Goal: Task Accomplishment & Management: Manage account settings

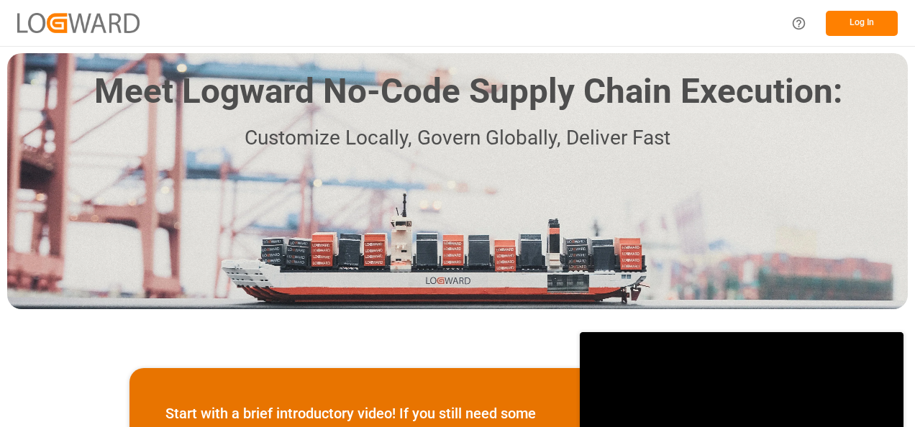
click at [854, 35] on button "Log In" at bounding box center [861, 23] width 72 height 25
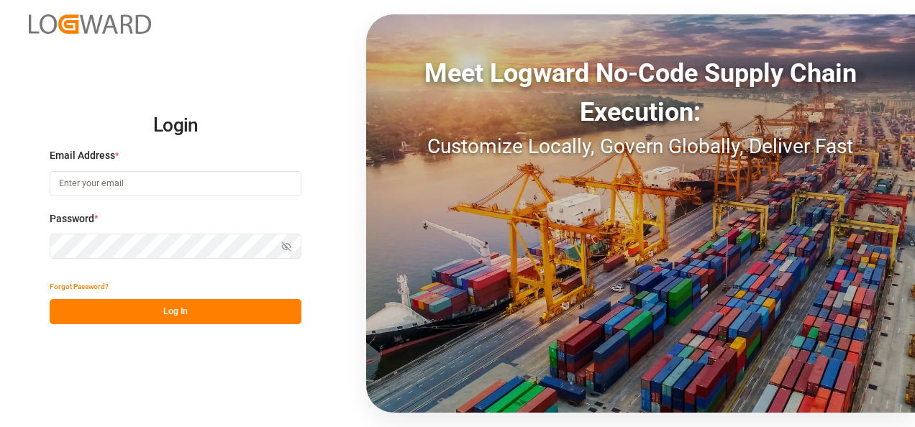
click at [240, 180] on input at bounding box center [176, 183] width 252 height 25
type input "[EMAIL_ADDRESS][DOMAIN_NAME]"
click at [92, 286] on button "Forgot Password?" at bounding box center [79, 286] width 59 height 25
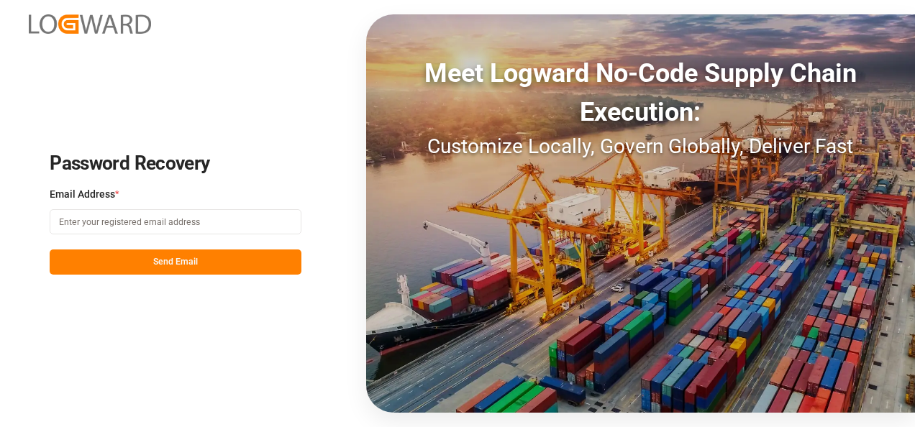
click at [159, 221] on input at bounding box center [176, 221] width 252 height 25
type input "[EMAIL_ADDRESS][DOMAIN_NAME]"
click at [198, 270] on button "Send Email" at bounding box center [176, 261] width 252 height 25
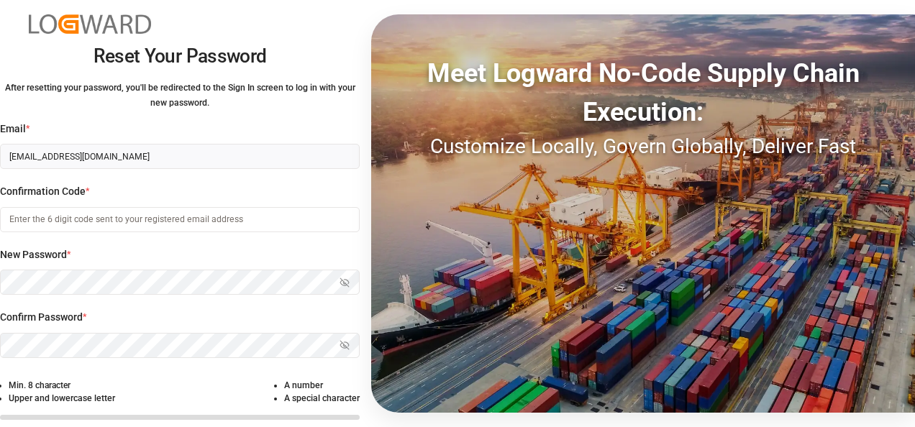
click at [184, 223] on input at bounding box center [180, 219] width 360 height 25
paste input "867170"
type input "867170"
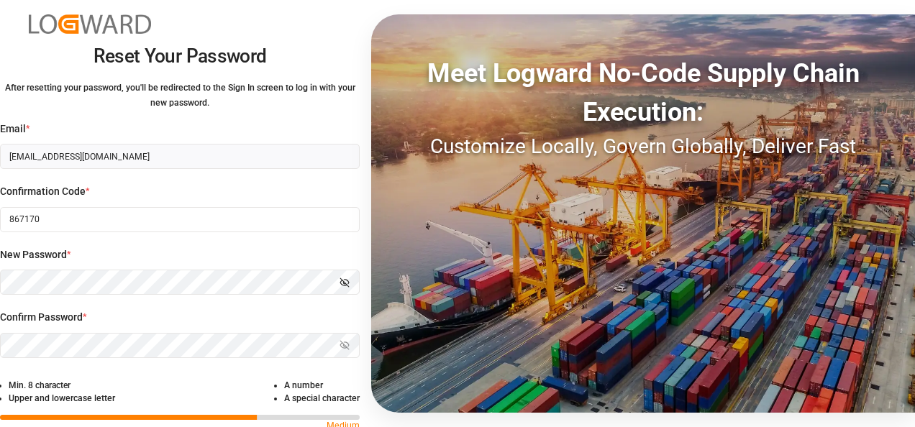
scroll to position [65, 0]
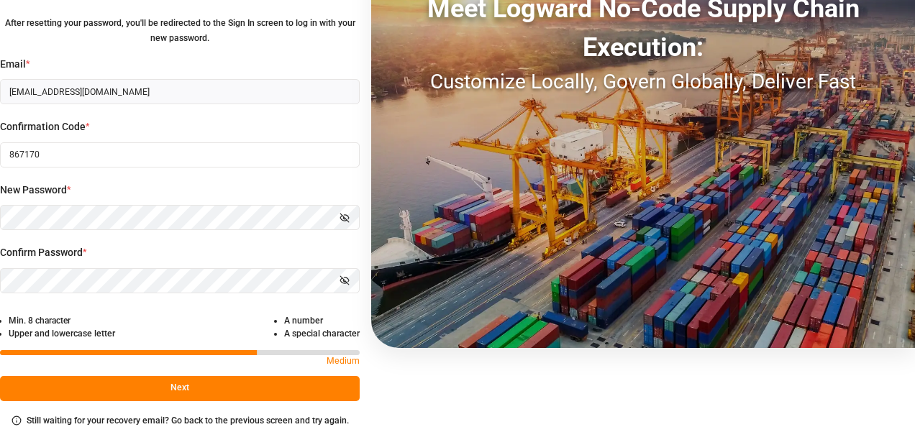
click at [190, 384] on button "Next" at bounding box center [180, 388] width 360 height 25
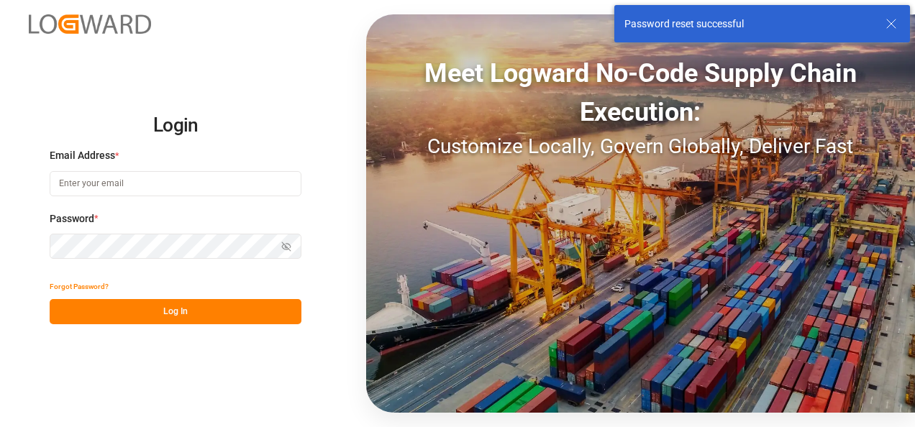
click at [166, 188] on input at bounding box center [176, 183] width 252 height 25
type input "[EMAIL_ADDRESS][DOMAIN_NAME]"
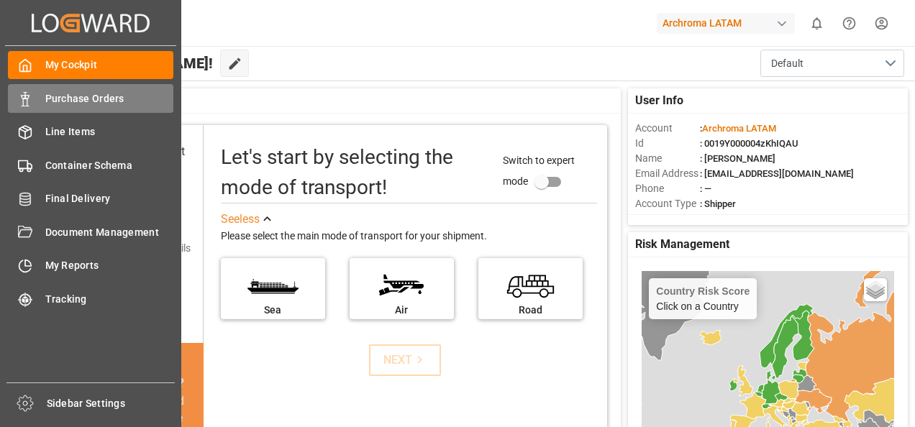
click at [57, 93] on span "Purchase Orders" at bounding box center [109, 98] width 129 height 15
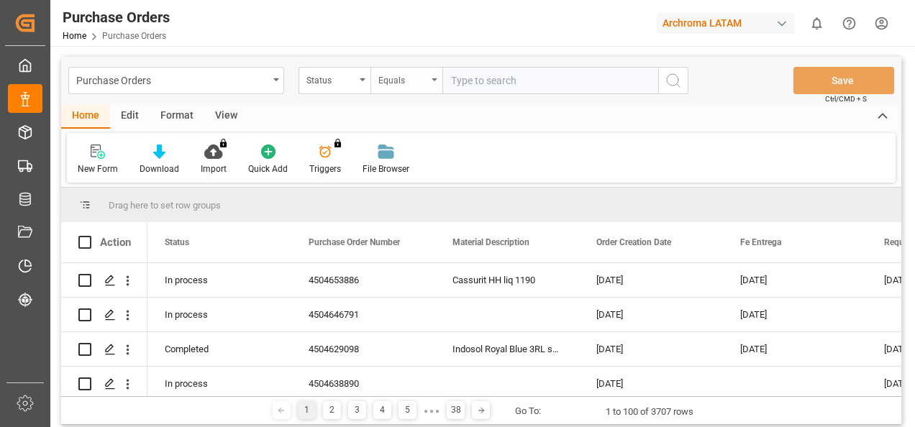
click at [412, 89] on div "Equals" at bounding box center [406, 80] width 72 height 27
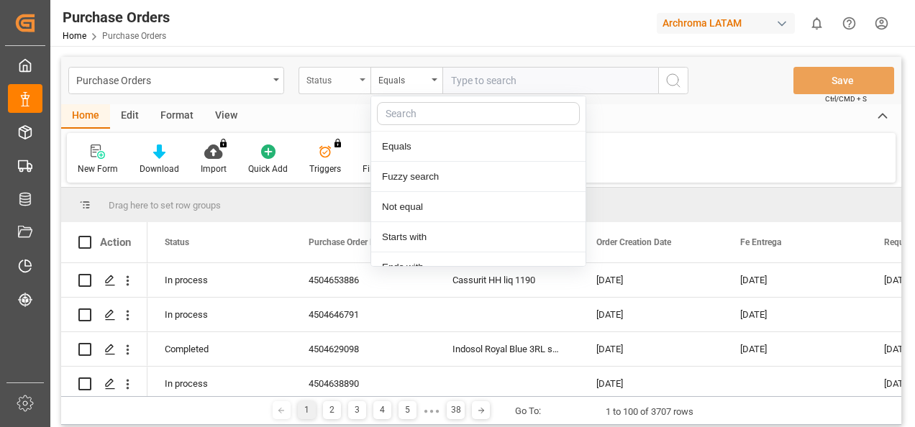
click at [343, 75] on div "Status" at bounding box center [330, 78] width 49 height 17
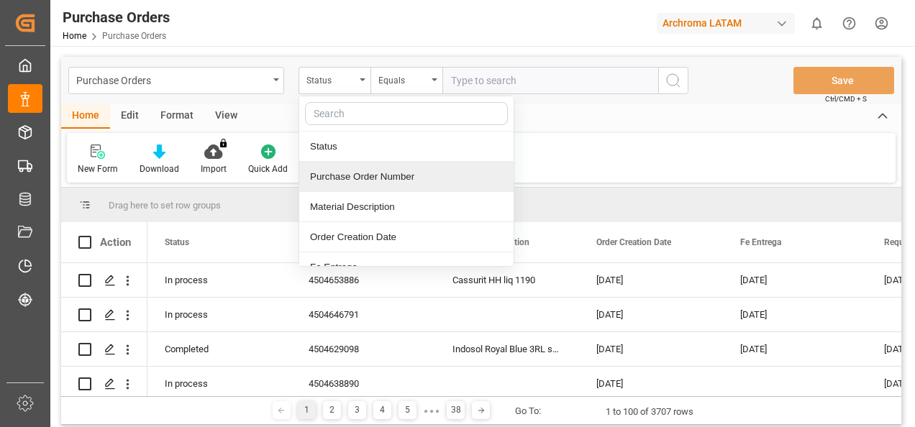
click at [357, 175] on div "Purchase Order Number" at bounding box center [406, 177] width 214 height 30
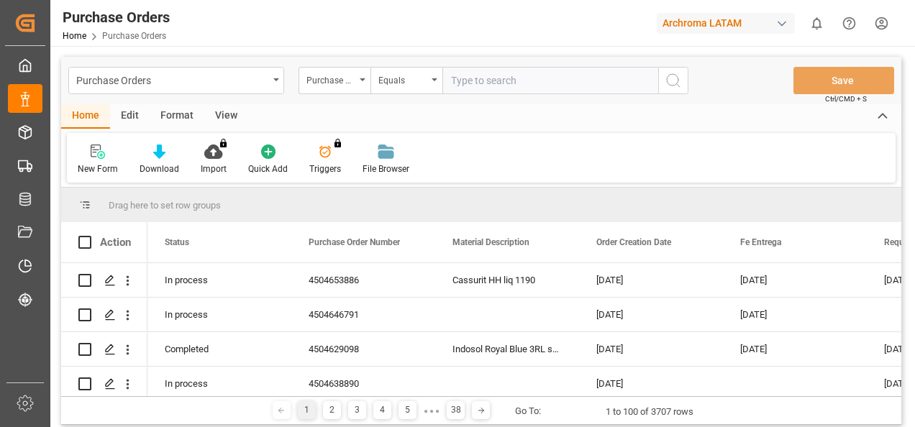
click at [516, 79] on input "text" at bounding box center [550, 80] width 216 height 27
paste input "4504633302"
type input "4504633302"
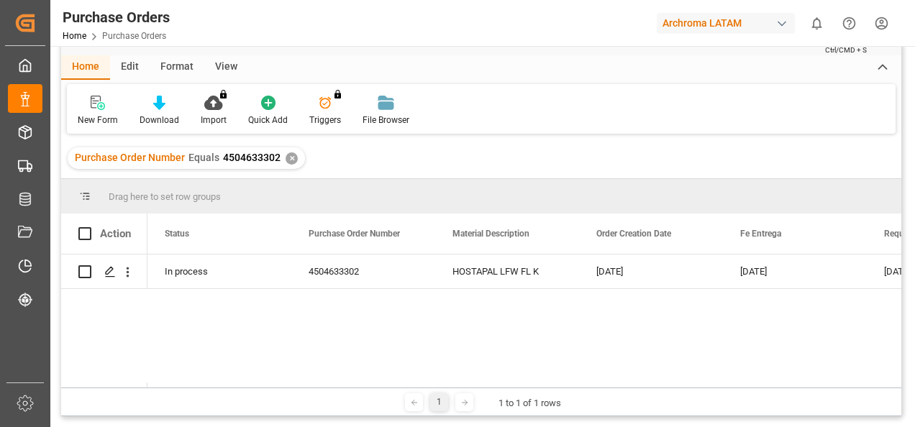
scroll to position [72, 0]
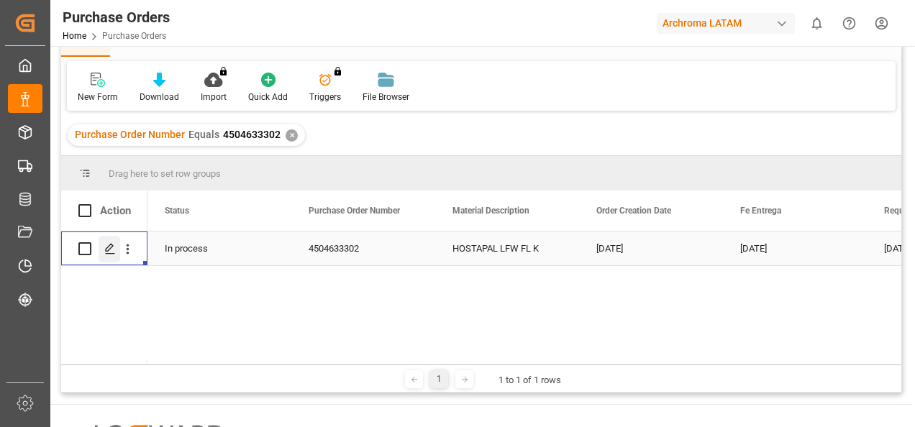
click at [108, 244] on icon "Press SPACE to select this row." at bounding box center [110, 249] width 12 height 12
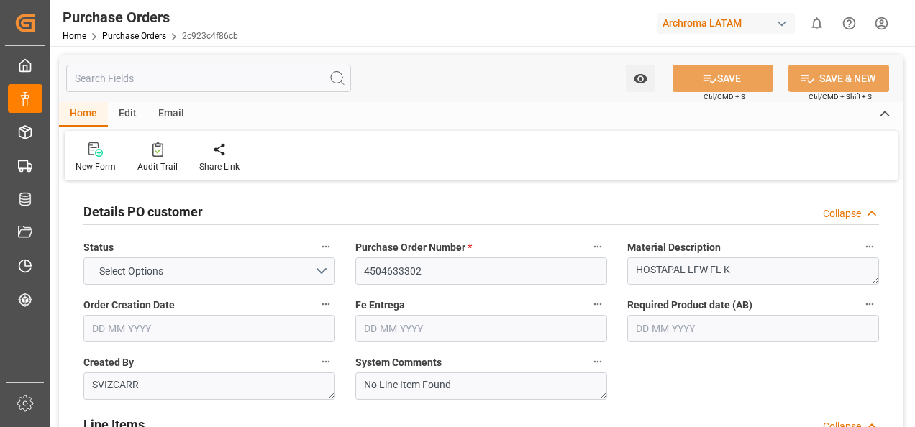
type input "1"
type input "[DATE]"
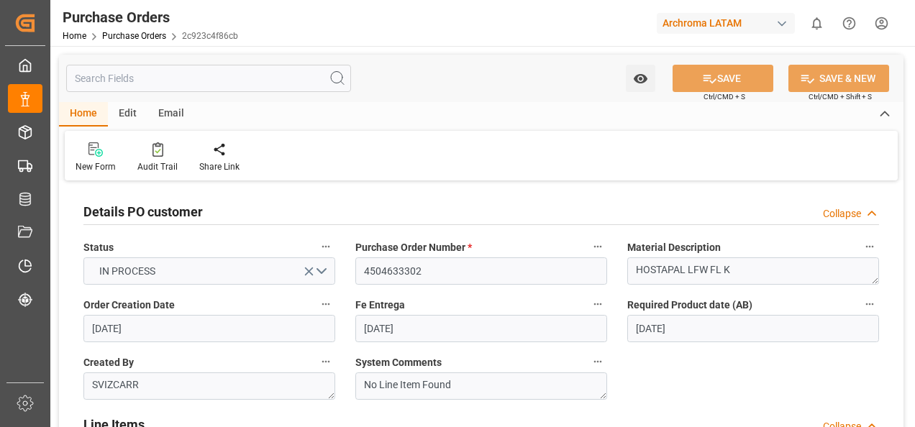
type input "[DATE]"
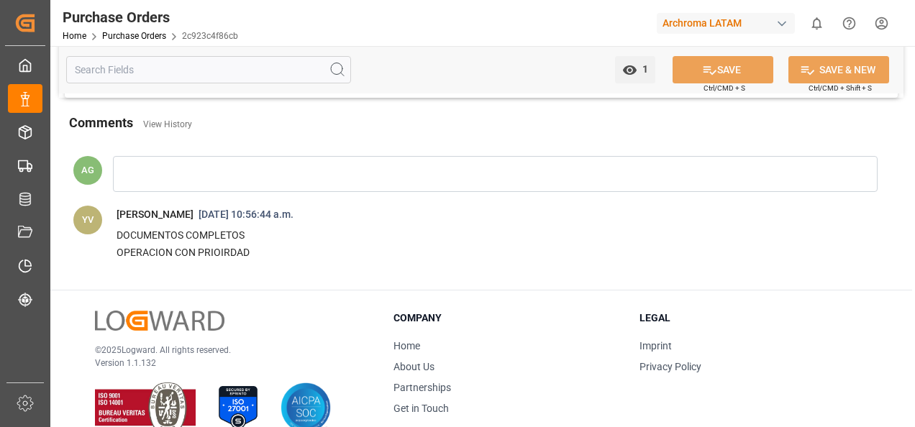
scroll to position [1327, 0]
